Goal: Task Accomplishment & Management: Complete application form

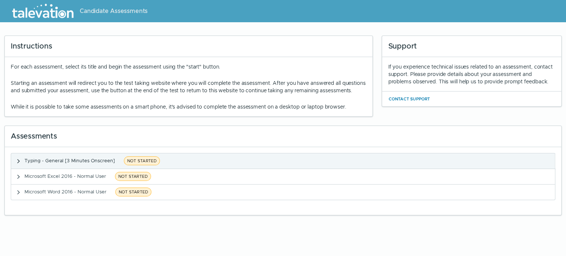
click at [18, 164] on icon "button" at bounding box center [19, 161] width 6 height 6
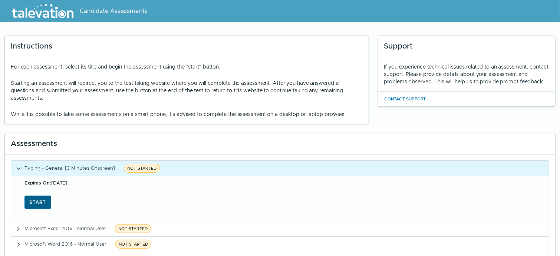
click at [33, 204] on button "Start" at bounding box center [37, 202] width 27 height 13
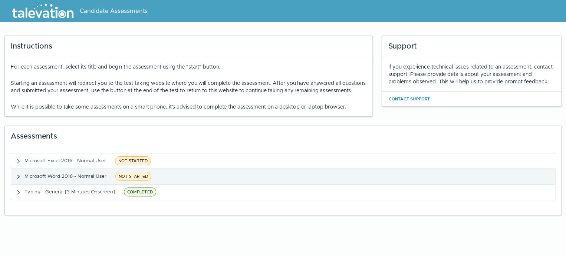
click at [139, 181] on span "NOT STARTED" at bounding box center [133, 176] width 36 height 9
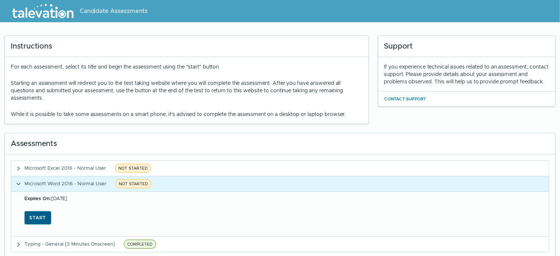
click at [42, 219] on button "Start" at bounding box center [37, 217] width 27 height 13
